Goal: Task Accomplishment & Management: Manage account settings

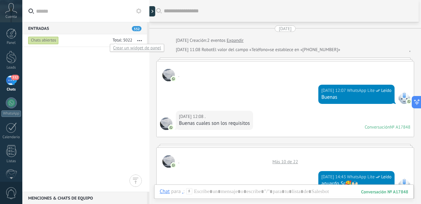
scroll to position [13, 0]
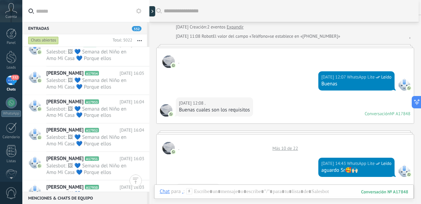
click at [9, 82] on div "332" at bounding box center [11, 81] width 11 height 10
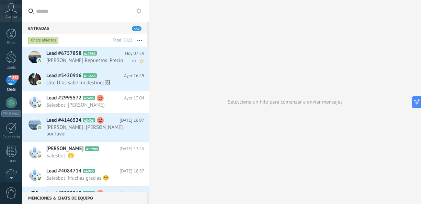
click at [99, 58] on span "[PERSON_NAME] Repuestos: Precio" at bounding box center [88, 60] width 85 height 7
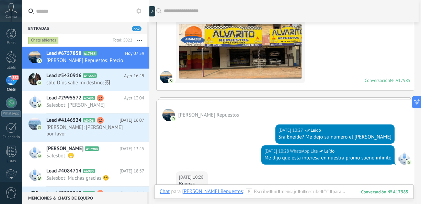
scroll to position [18, 0]
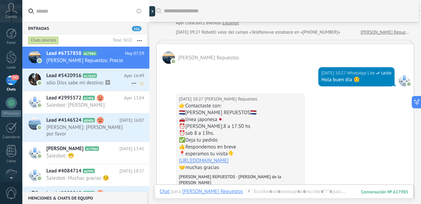
click at [80, 79] on div "Lead #5420916 A13669 [DATE] 16:49 sólo Díos sabe mi destino: 🖼" at bounding box center [97, 80] width 103 height 22
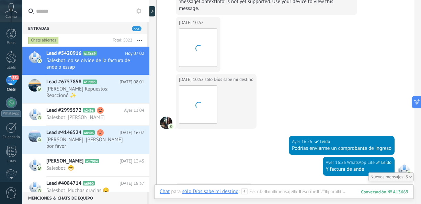
scroll to position [543, 0]
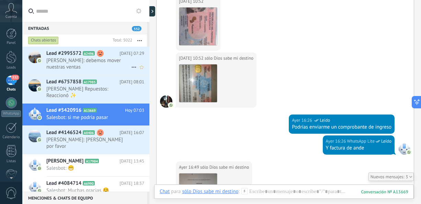
click at [71, 59] on span "[PERSON_NAME]: debemos mover nuestras ventas" at bounding box center [88, 63] width 85 height 13
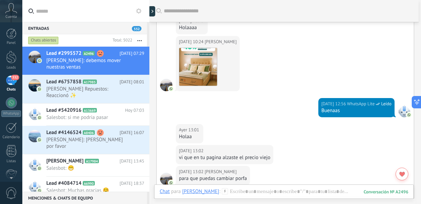
scroll to position [726, 0]
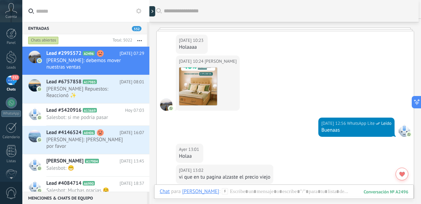
click at [222, 113] on div "[DATE] 10:24 [PERSON_NAME]" at bounding box center [285, 87] width 257 height 62
click at [89, 90] on span "[PERSON_NAME] Repuestos: Reaccionó ✨" at bounding box center [88, 92] width 85 height 13
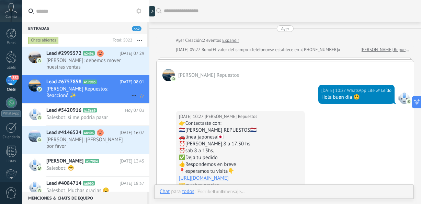
scroll to position [750, 0]
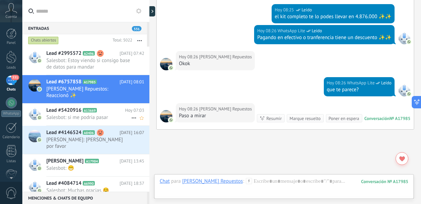
click at [80, 114] on span "Salesbot: si me podria pasar" at bounding box center [88, 117] width 85 height 7
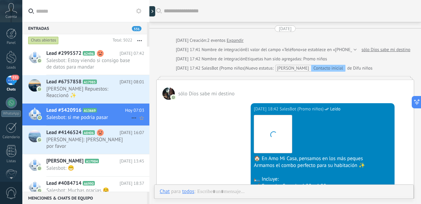
scroll to position [767, 0]
